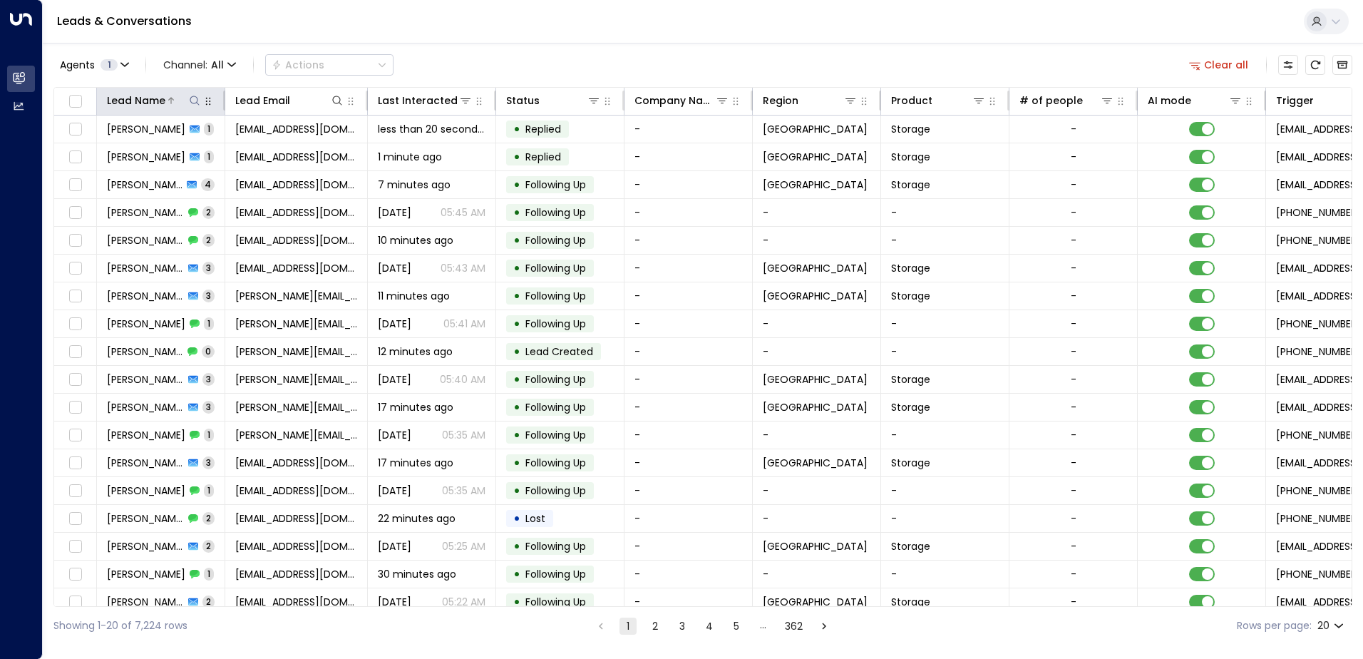
click at [198, 100] on icon at bounding box center [194, 100] width 9 height 9
type input "******"
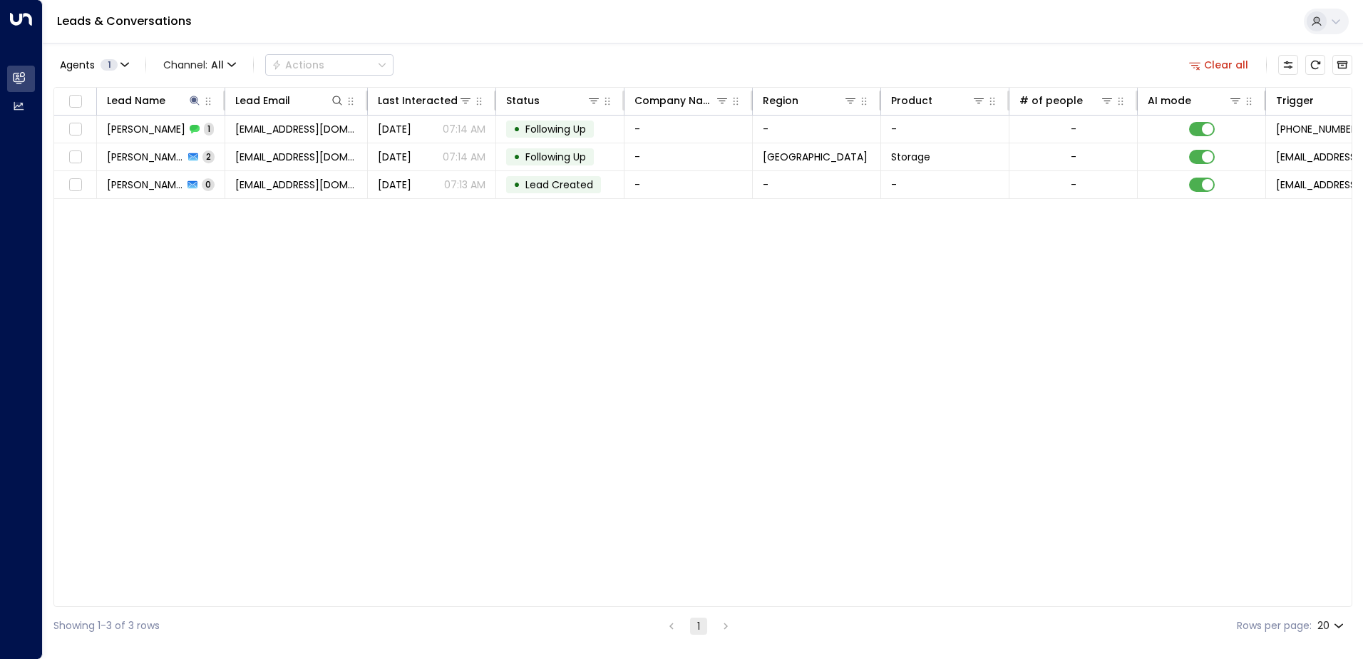
click at [676, 26] on div "Leads & Conversations" at bounding box center [703, 21] width 1321 height 43
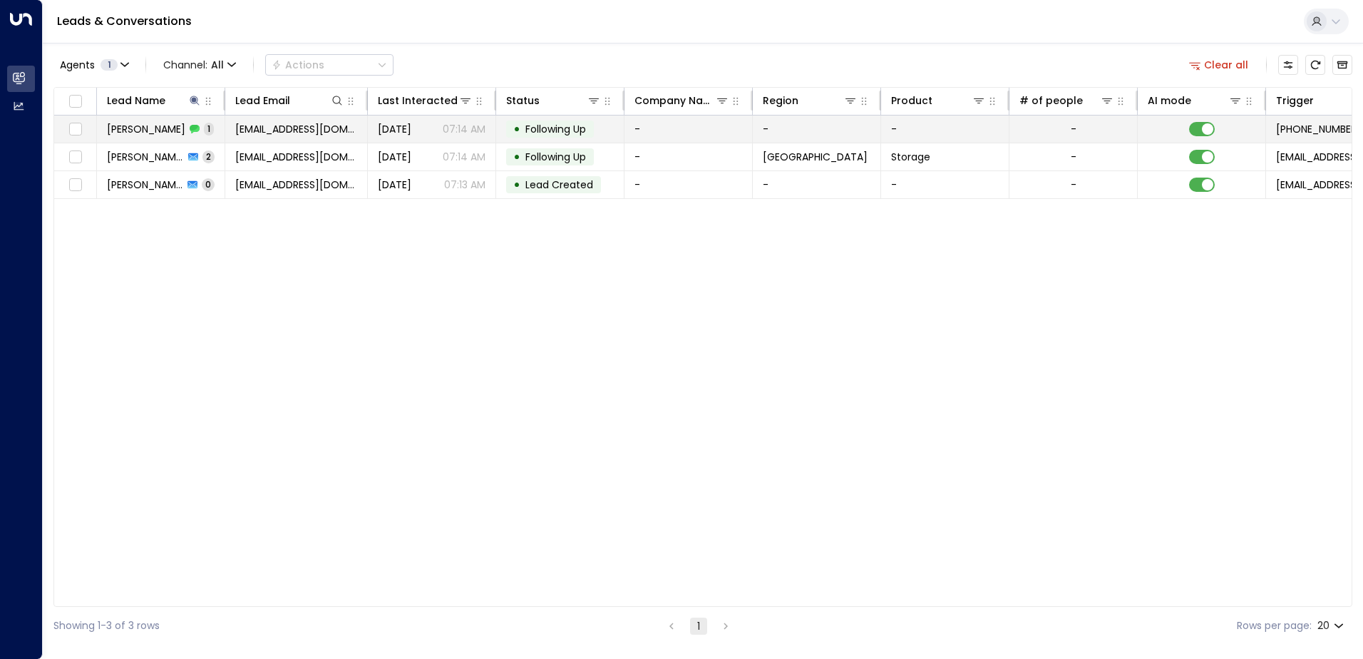
click at [140, 133] on span "[PERSON_NAME]" at bounding box center [146, 129] width 78 height 14
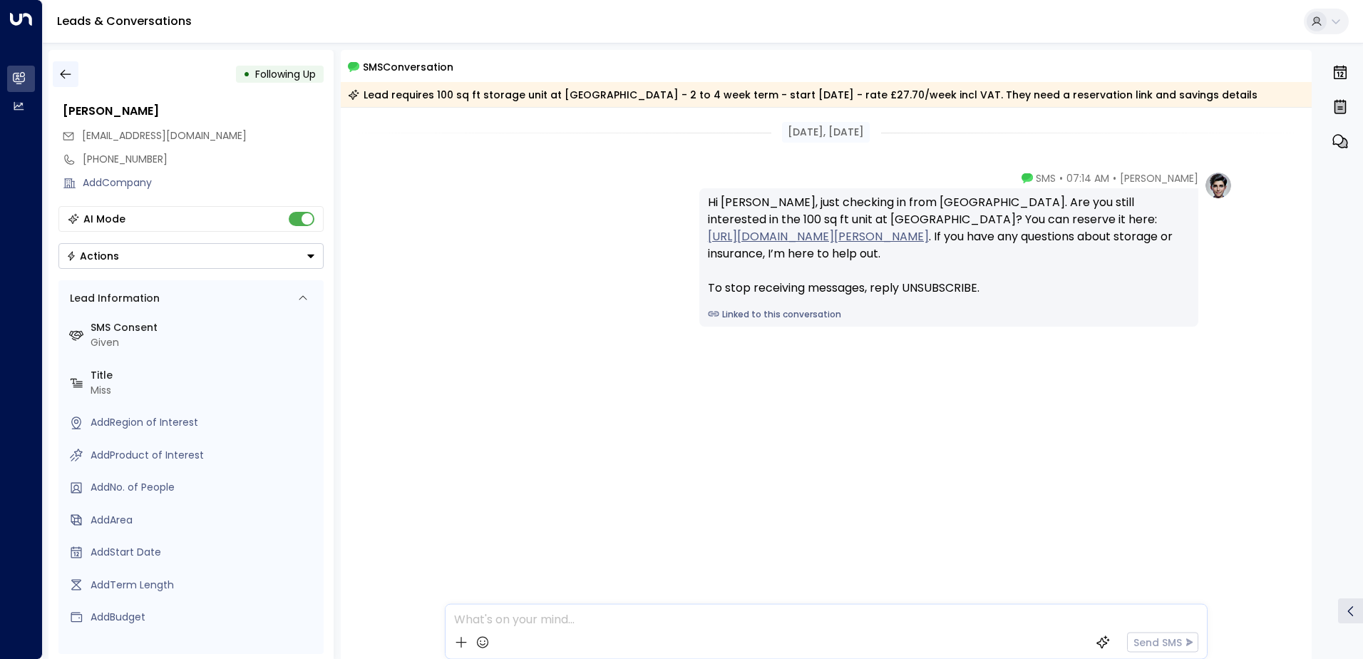
click at [58, 66] on button "button" at bounding box center [66, 74] width 26 height 26
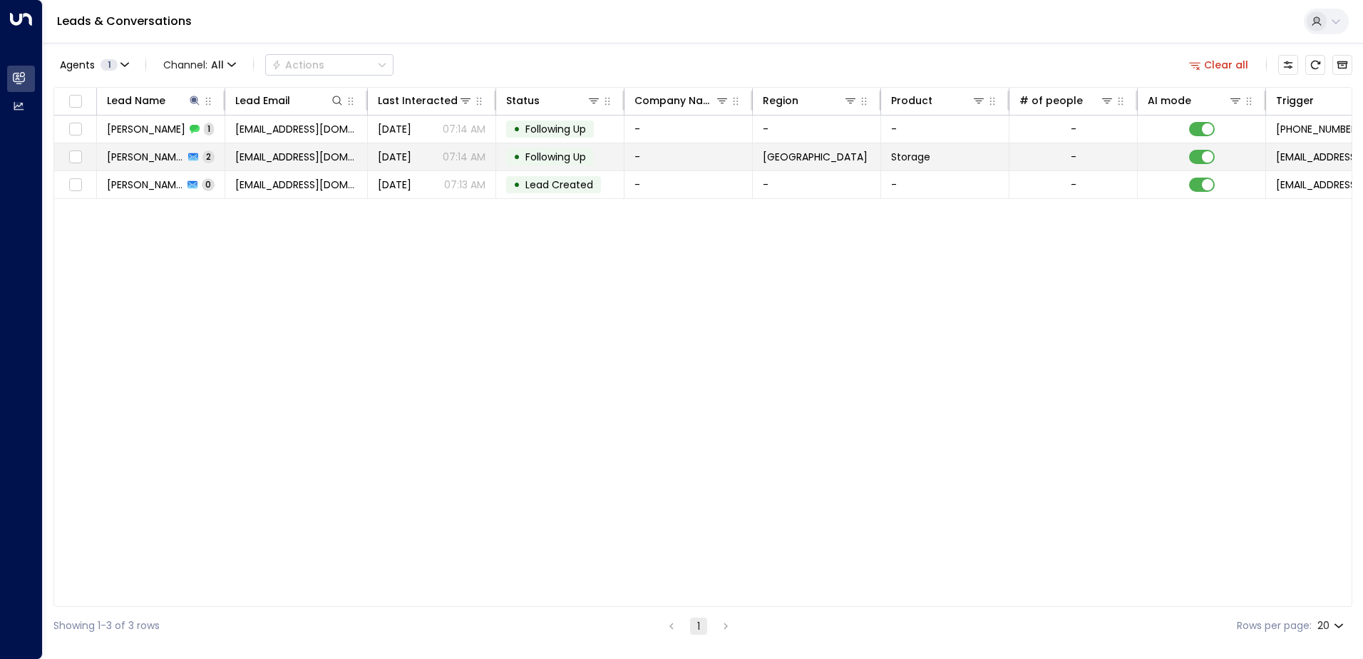
click at [141, 164] on td "[PERSON_NAME] 2" at bounding box center [161, 156] width 128 height 27
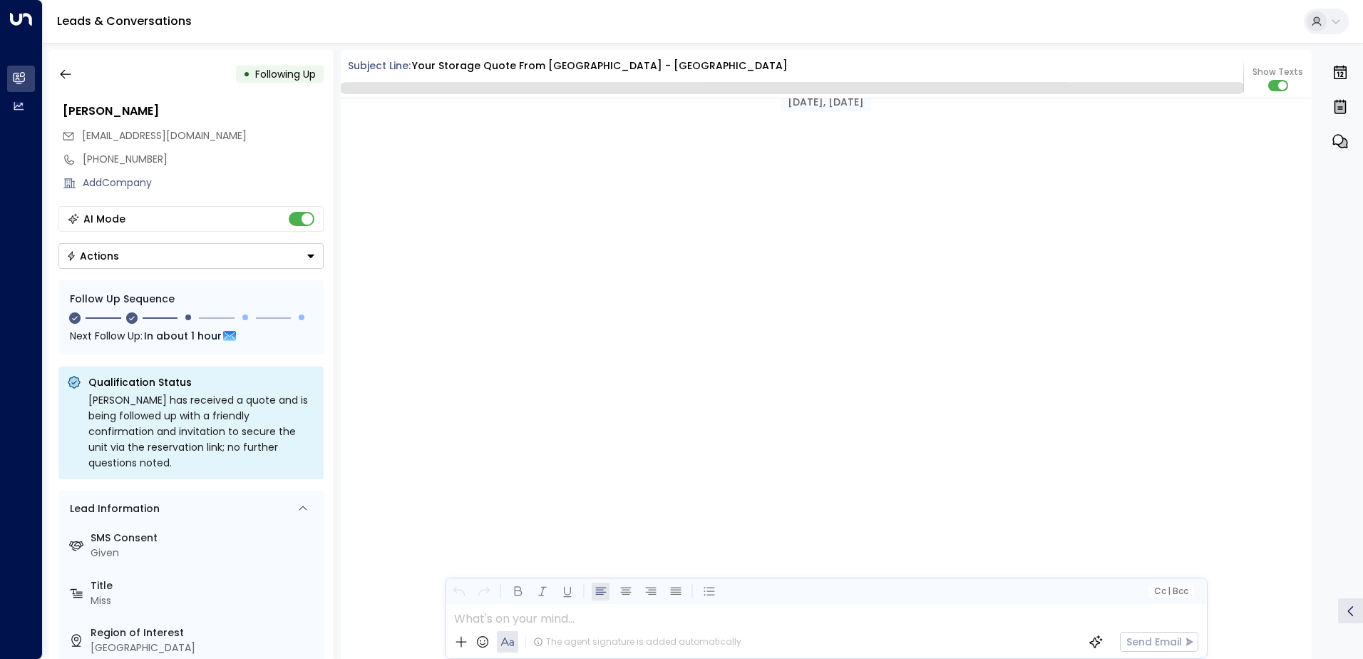
scroll to position [1342, 0]
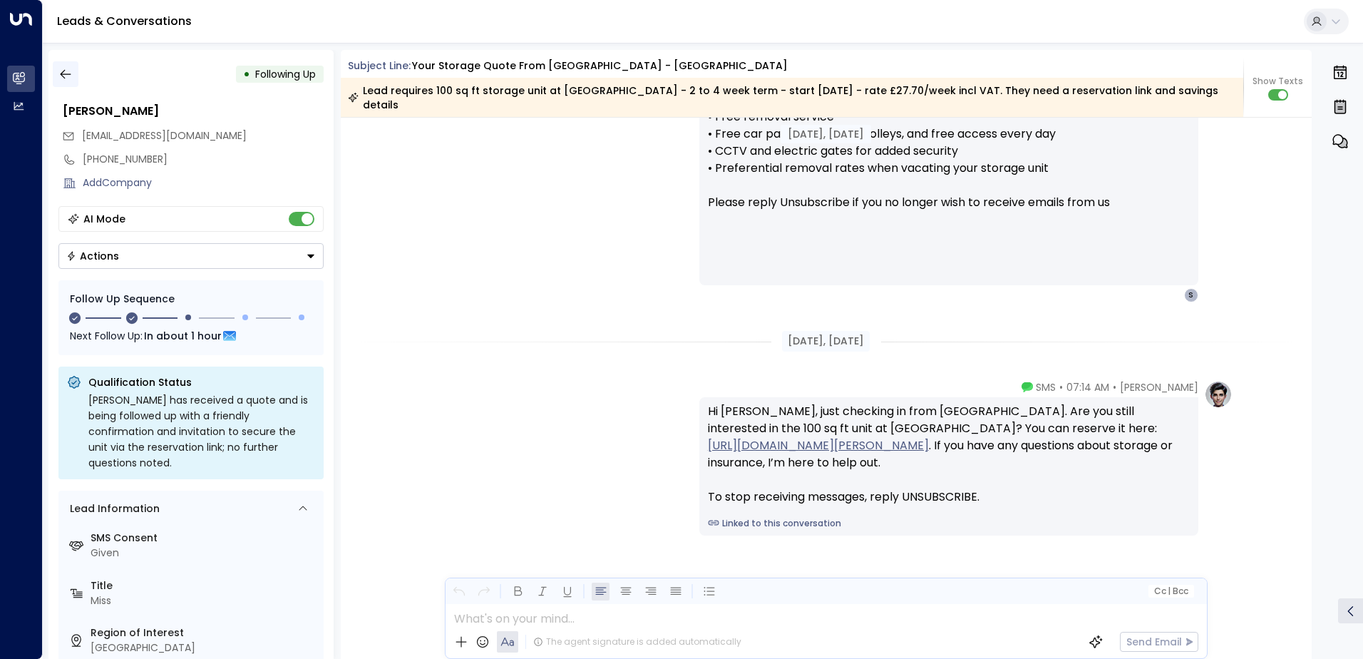
click at [58, 76] on icon "button" at bounding box center [65, 74] width 14 height 14
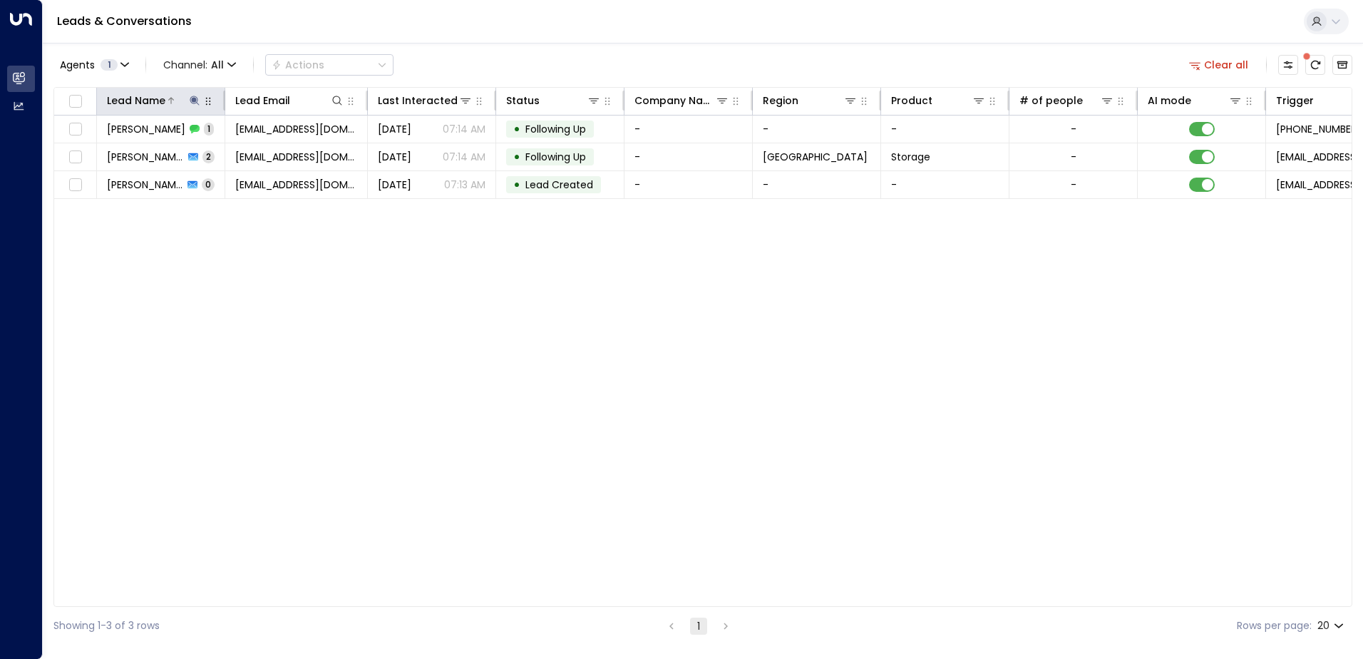
click at [193, 101] on icon at bounding box center [194, 100] width 9 height 9
click at [282, 155] on icon "button" at bounding box center [284, 152] width 9 height 9
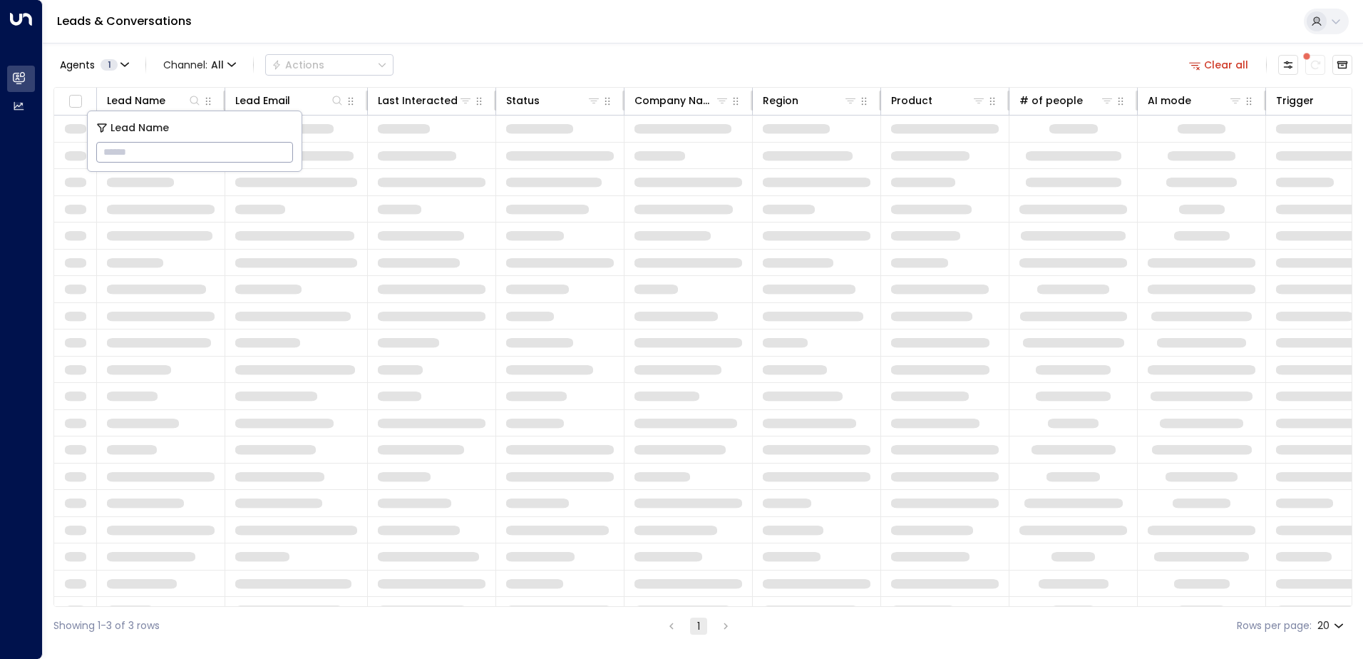
click at [183, 160] on input "text" at bounding box center [194, 152] width 197 height 26
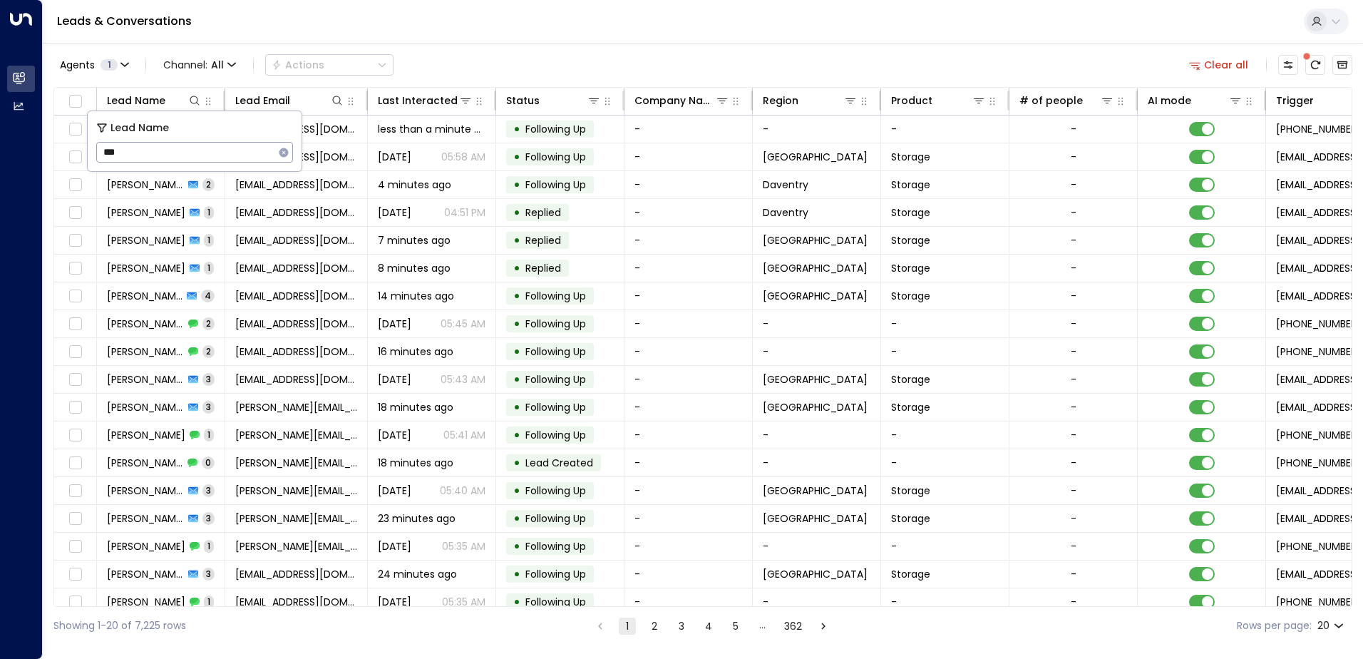
type input "***"
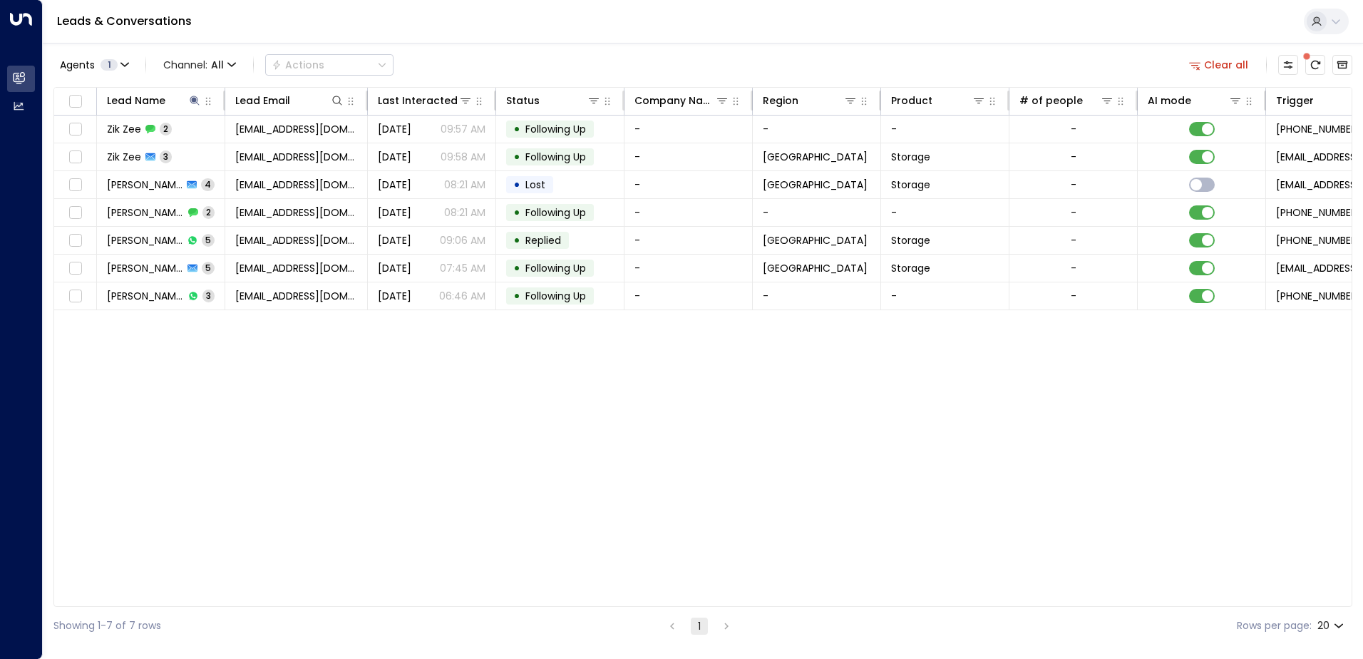
click at [558, 40] on div "Leads & Conversations" at bounding box center [703, 21] width 1321 height 43
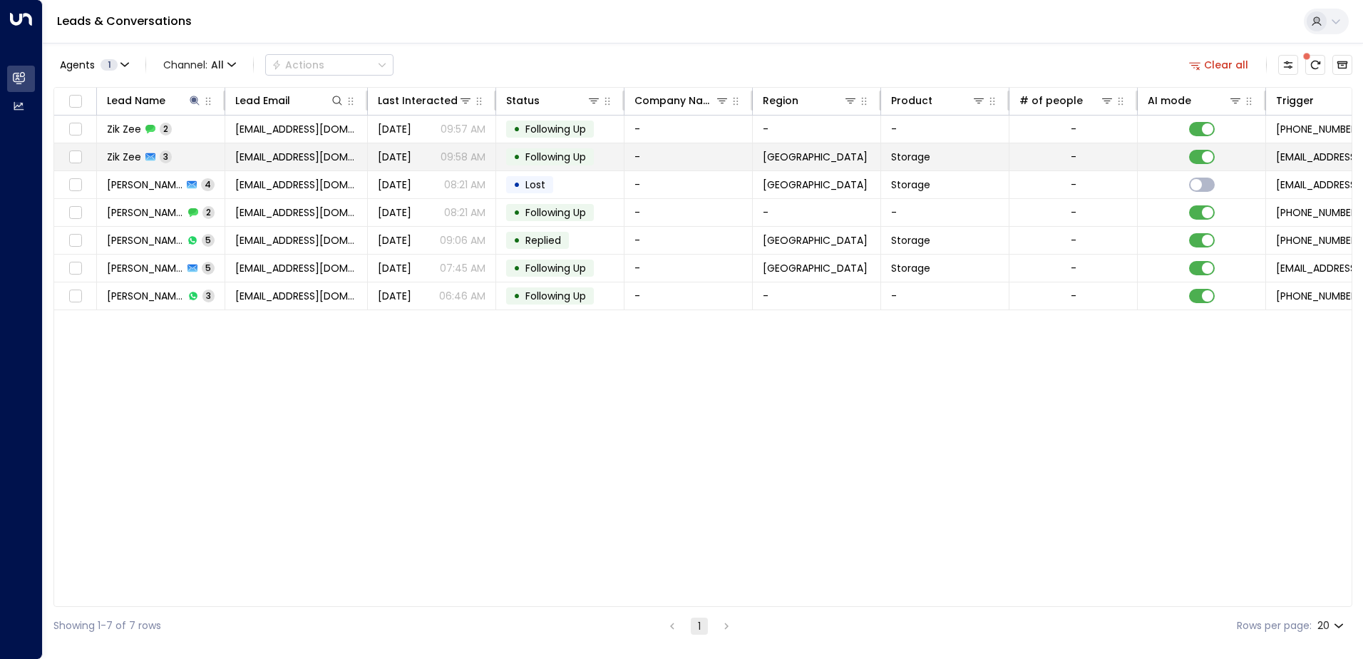
click at [230, 155] on td "[EMAIL_ADDRESS][DOMAIN_NAME]" at bounding box center [296, 156] width 143 height 27
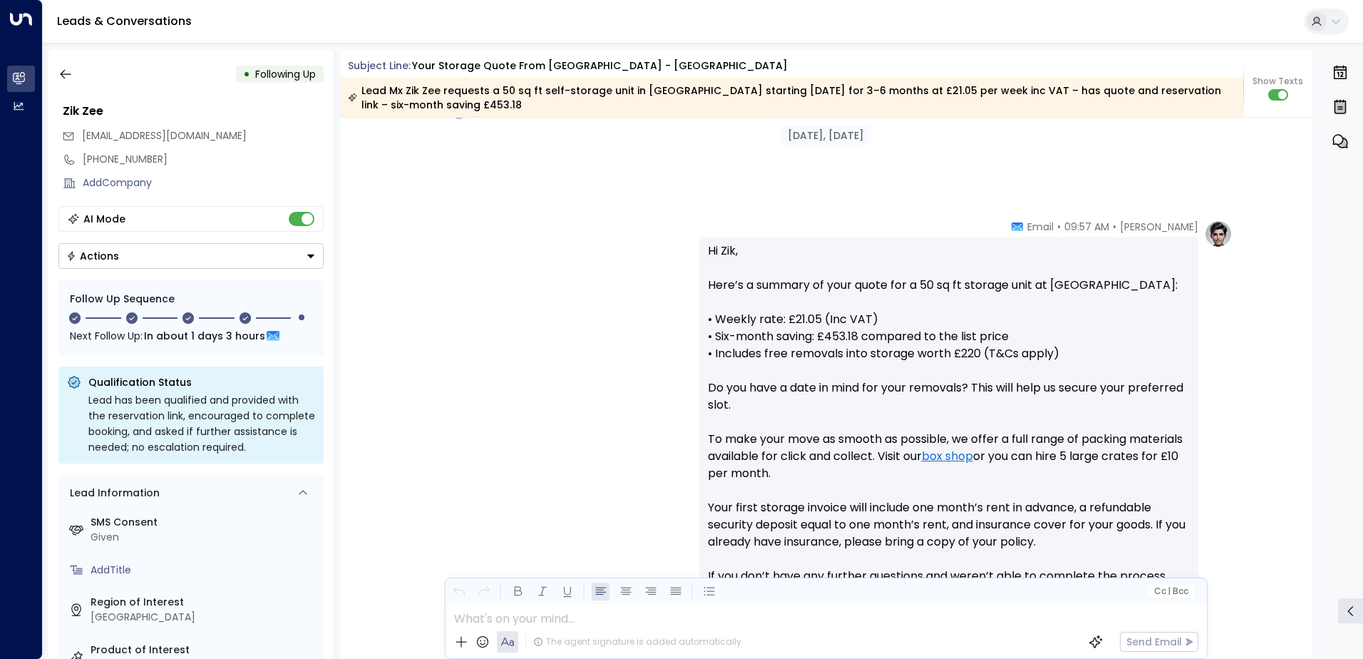
scroll to position [611, 0]
